Goal: Use online tool/utility: Utilize a website feature to perform a specific function

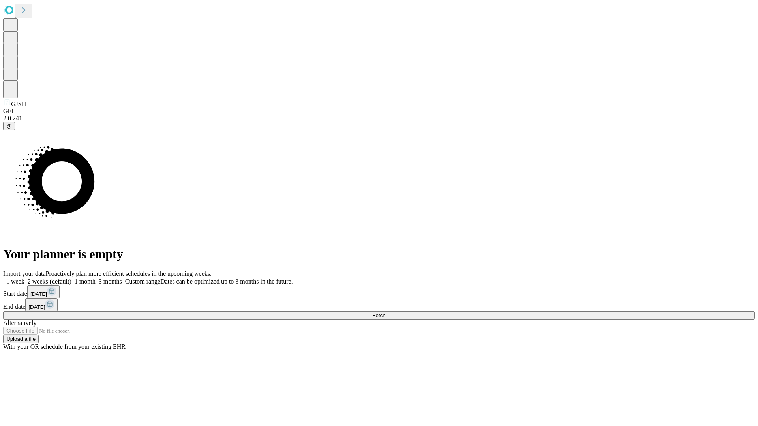
click at [385, 312] on span "Fetch" at bounding box center [378, 315] width 13 height 6
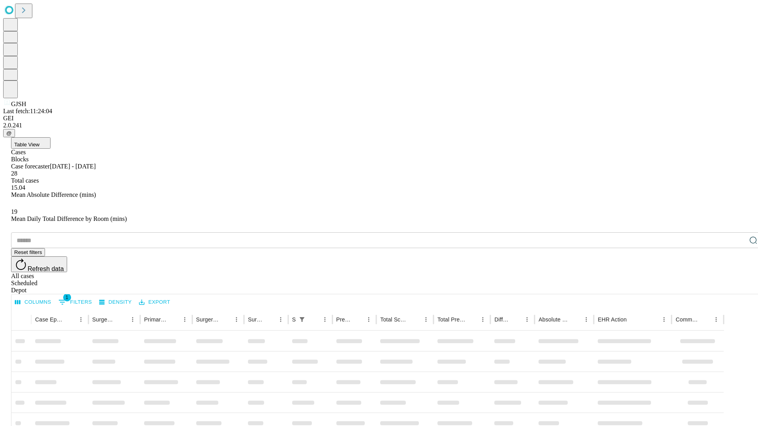
click at [39, 142] on span "Table View" at bounding box center [26, 145] width 25 height 6
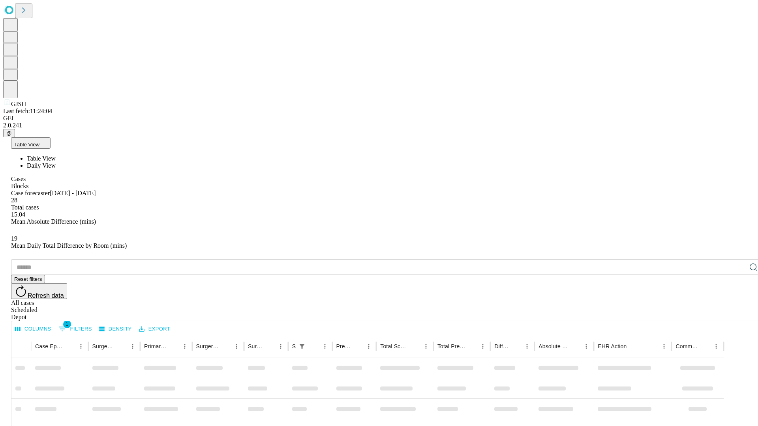
click at [56, 162] on span "Daily View" at bounding box center [41, 165] width 29 height 7
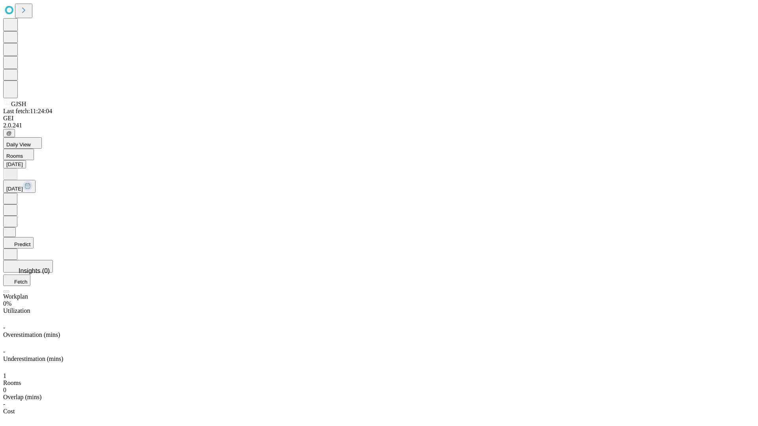
click at [34, 237] on button "Predict" at bounding box center [18, 242] width 30 height 11
